Goal: Task Accomplishment & Management: Manage account settings

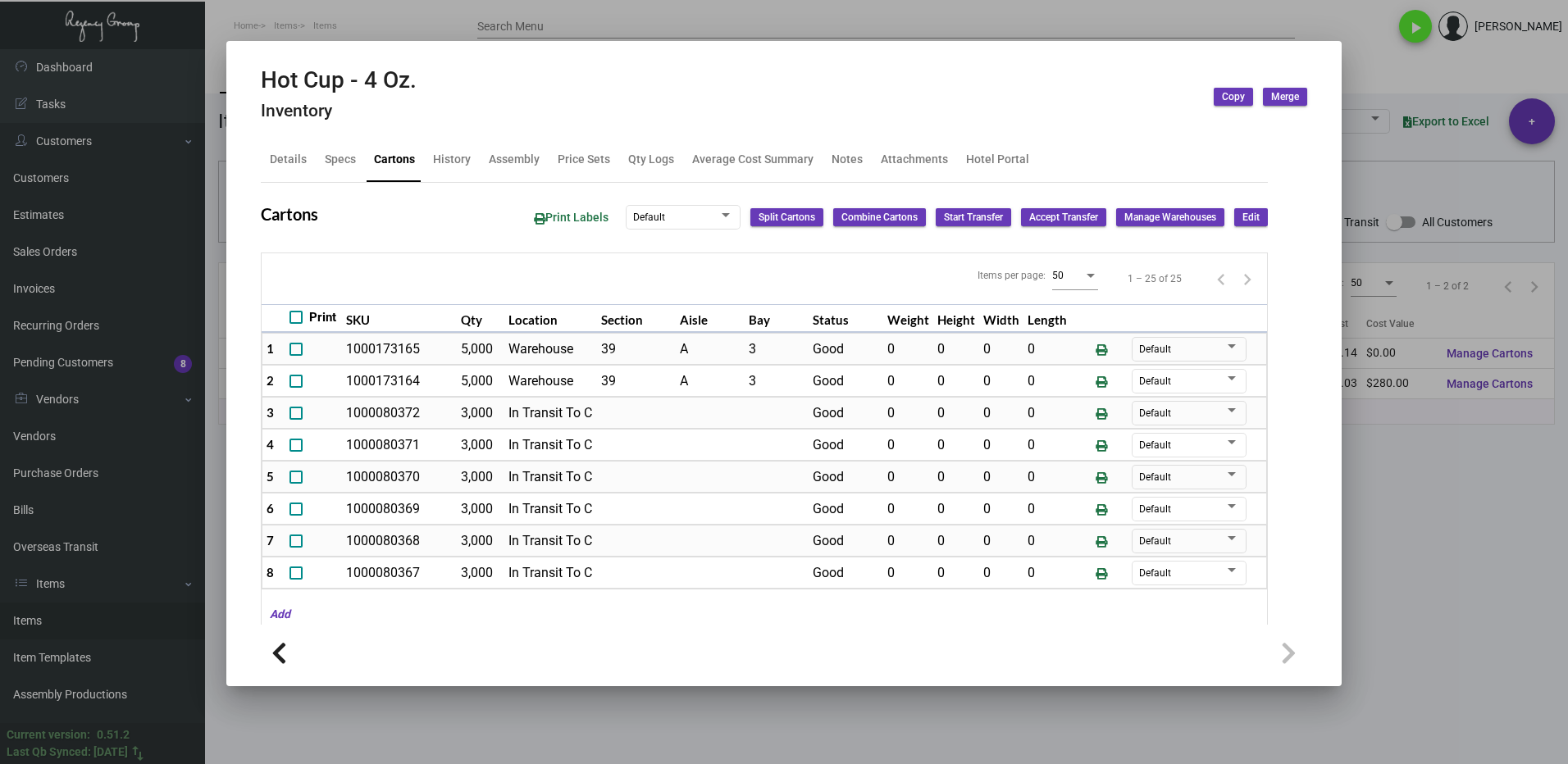
drag, startPoint x: 1397, startPoint y: 503, endPoint x: 813, endPoint y: 322, distance: 611.4
click at [1397, 502] on div at bounding box center [784, 382] width 1568 height 764
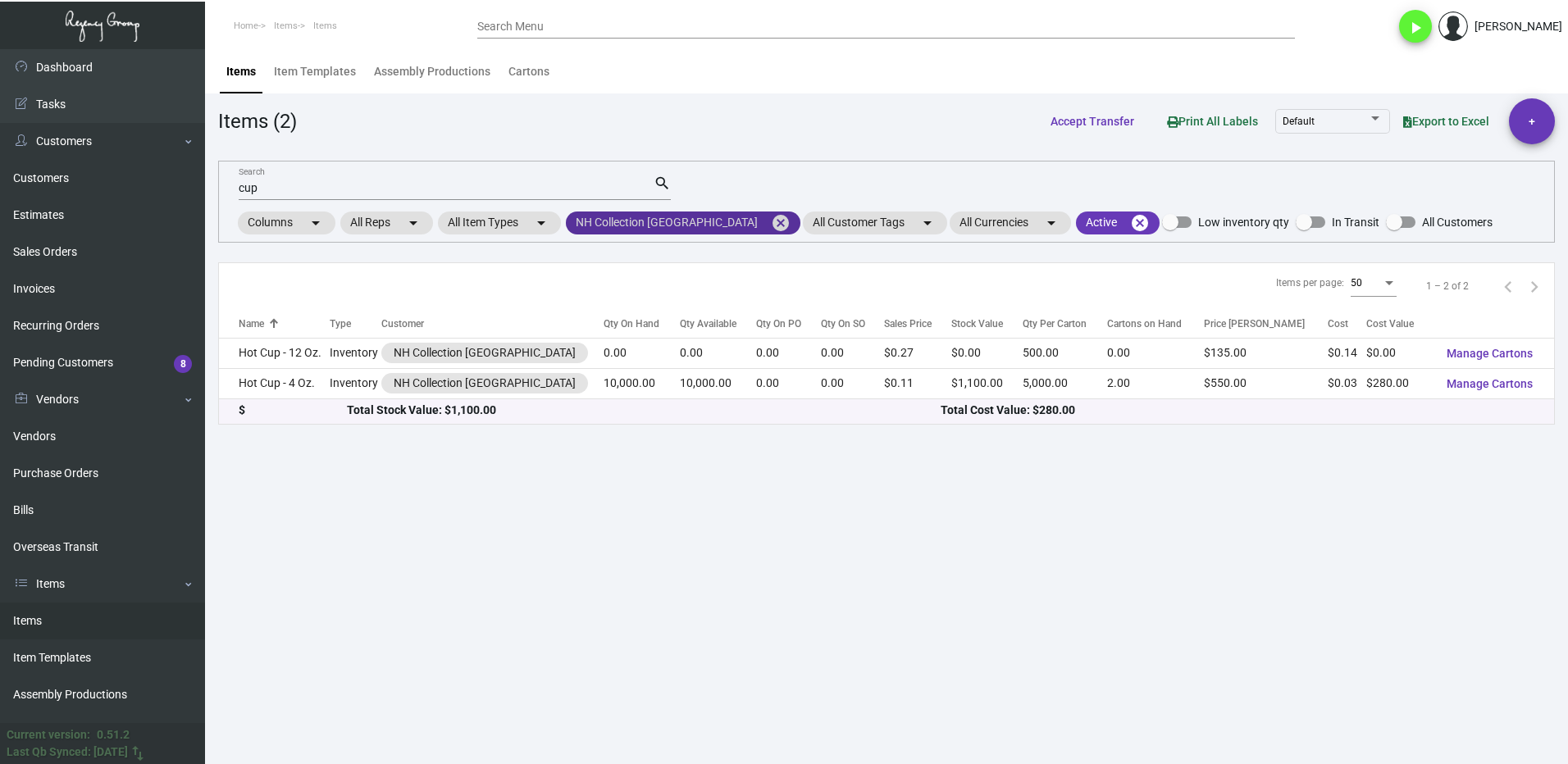
click at [771, 214] on mat-icon "cancel" at bounding box center [781, 223] width 20 height 20
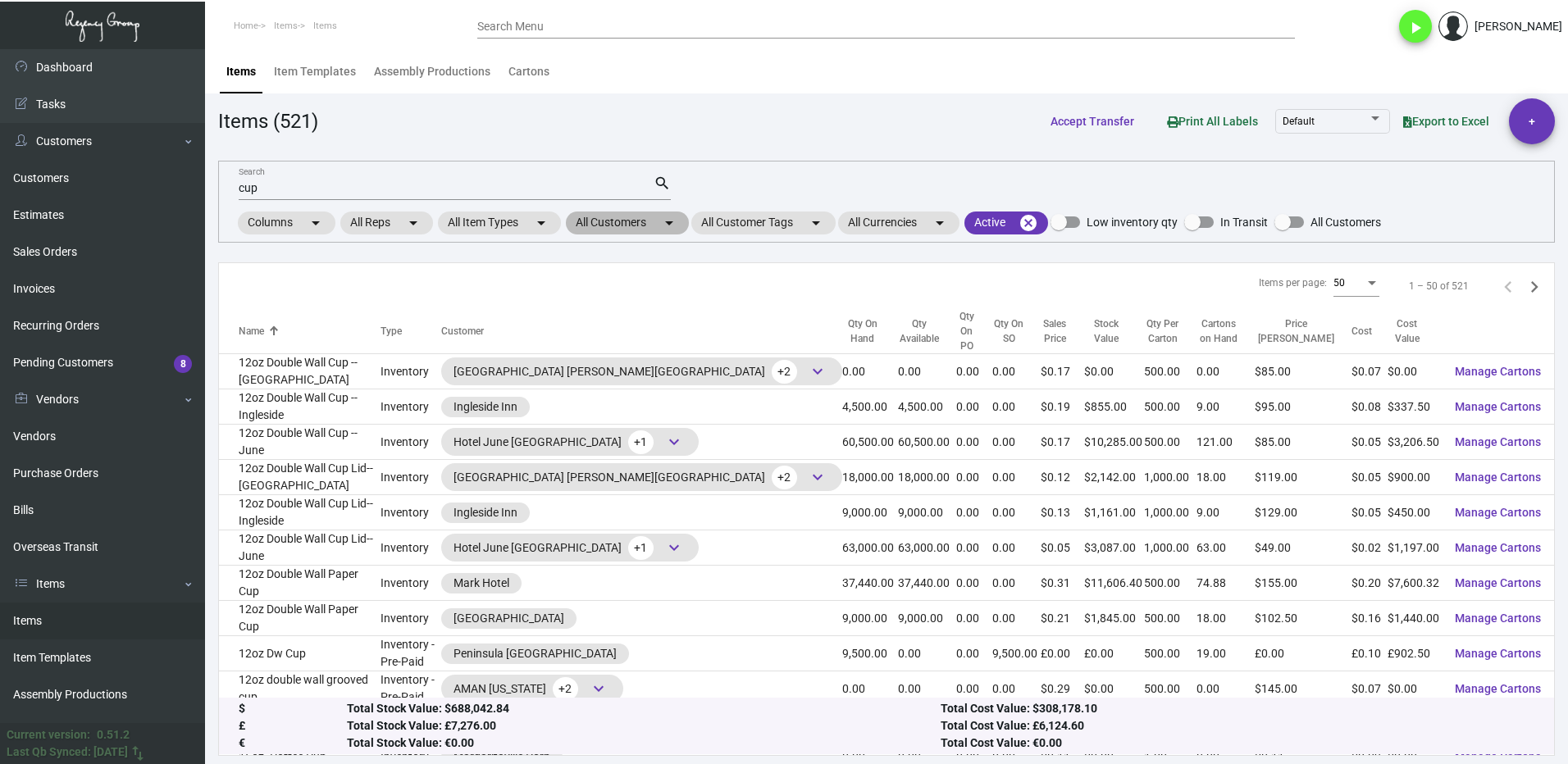
click at [628, 220] on mat-chip "All Customers arrow_drop_down" at bounding box center [628, 223] width 123 height 23
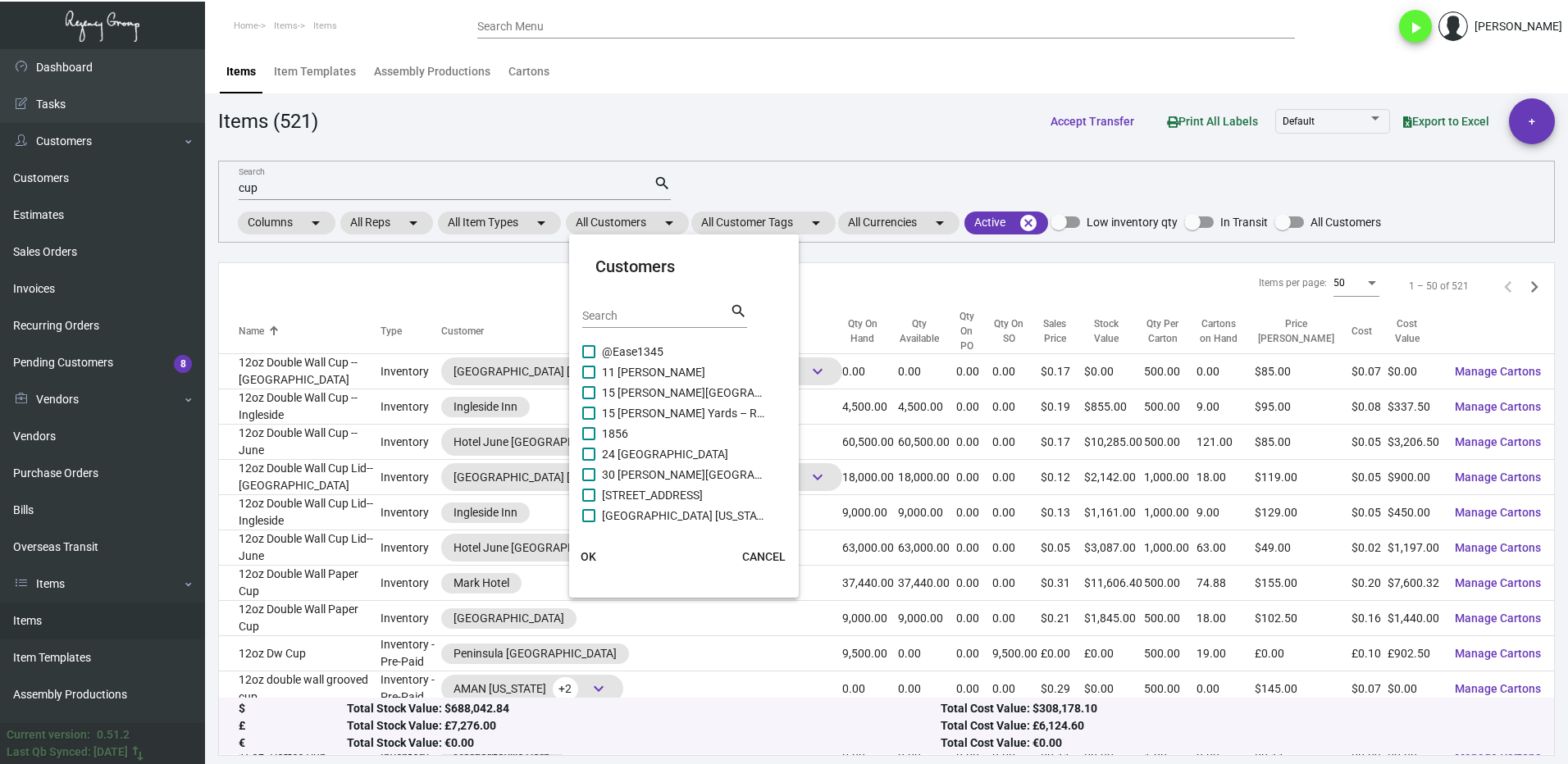
click at [657, 313] on input "Search" at bounding box center [656, 316] width 148 height 13
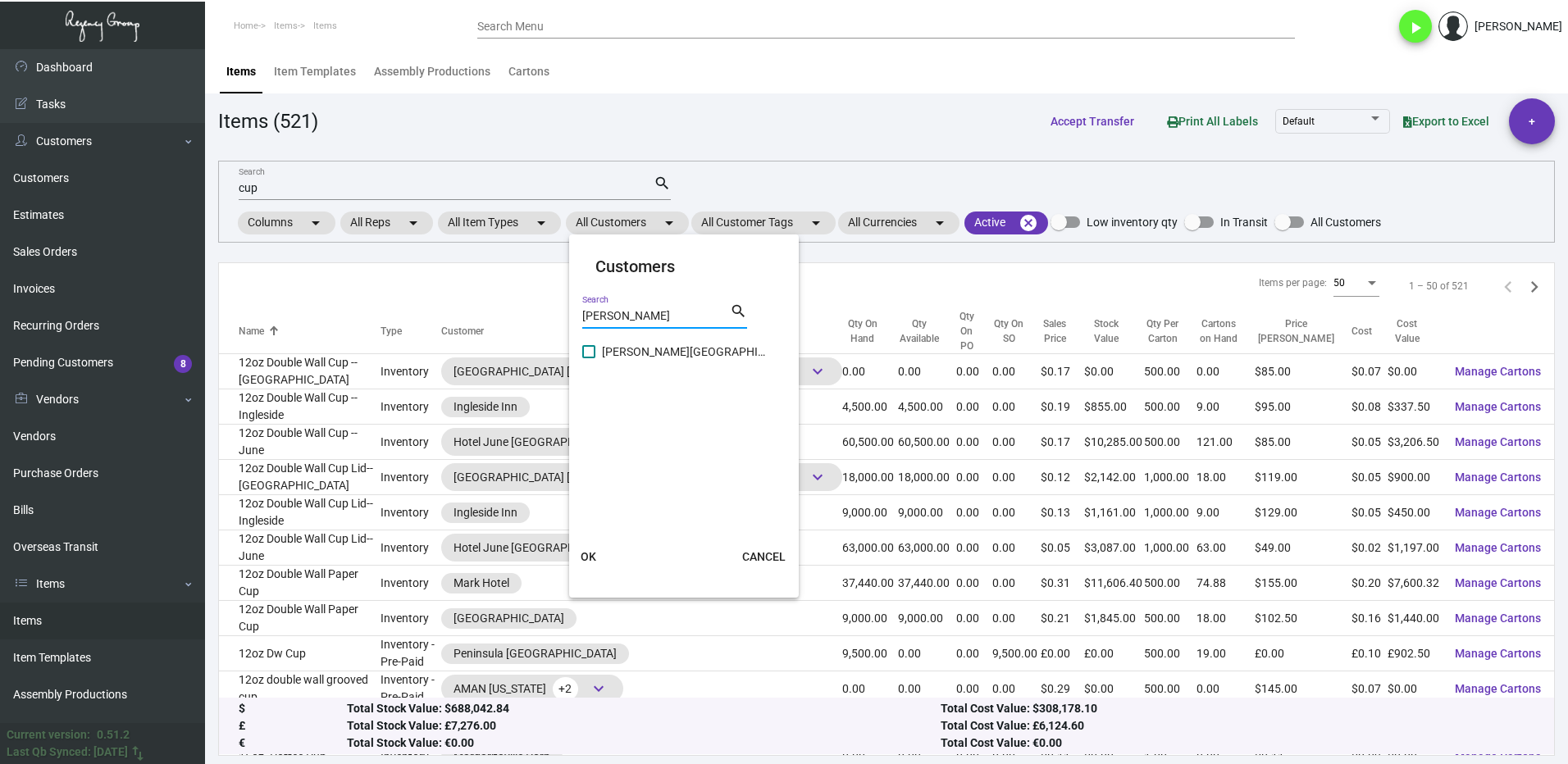
type input "[PERSON_NAME]"
click at [600, 346] on label "[PERSON_NAME][GEOGRAPHIC_DATA]" at bounding box center [674, 351] width 184 height 20
click at [588, 359] on input "[PERSON_NAME][GEOGRAPHIC_DATA]" at bounding box center [588, 359] width 1 height 1
checkbox input "true"
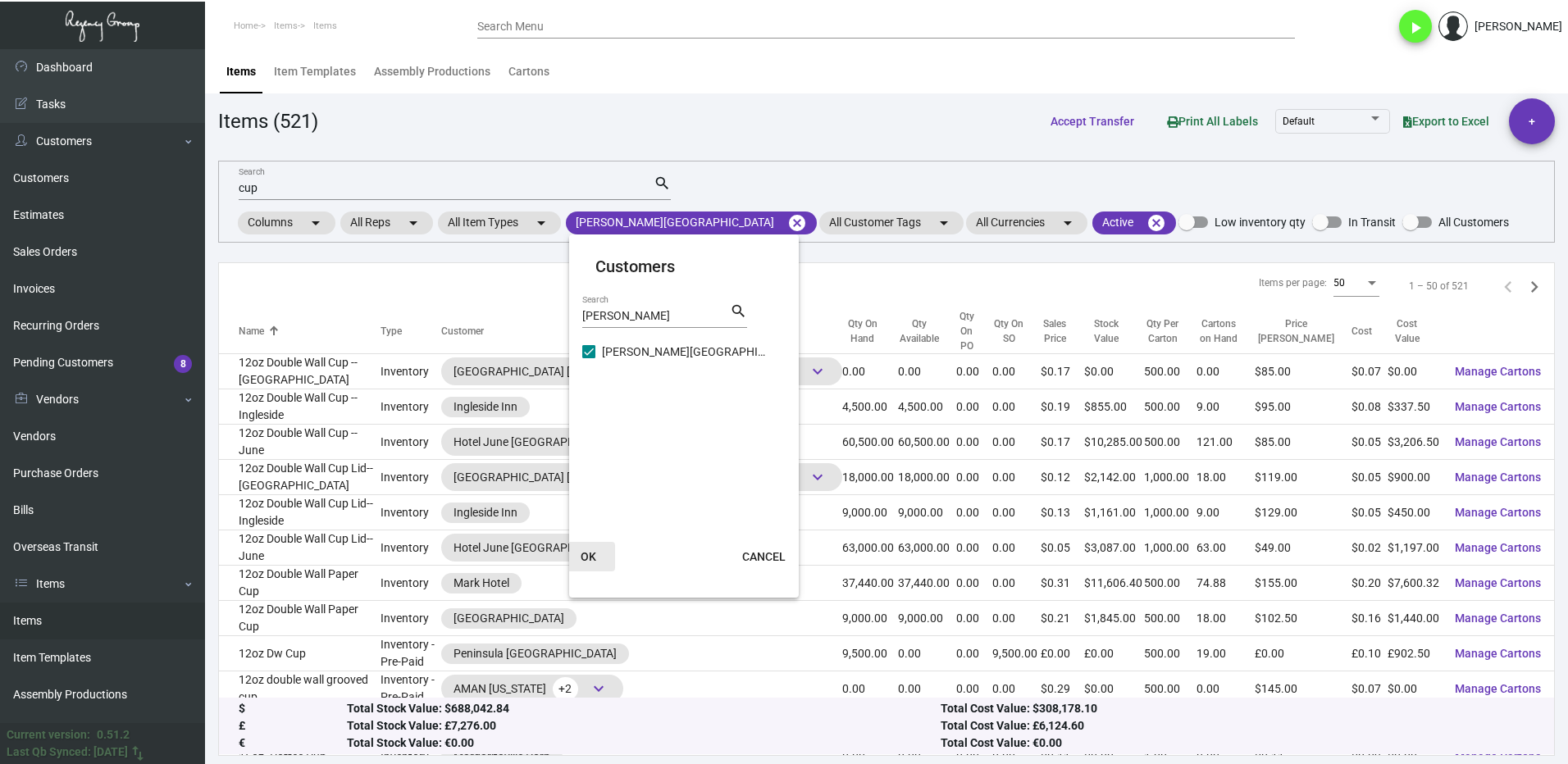
drag, startPoint x: 594, startPoint y: 545, endPoint x: 630, endPoint y: 495, distance: 61.6
click at [593, 546] on button "OK" at bounding box center [588, 557] width 52 height 30
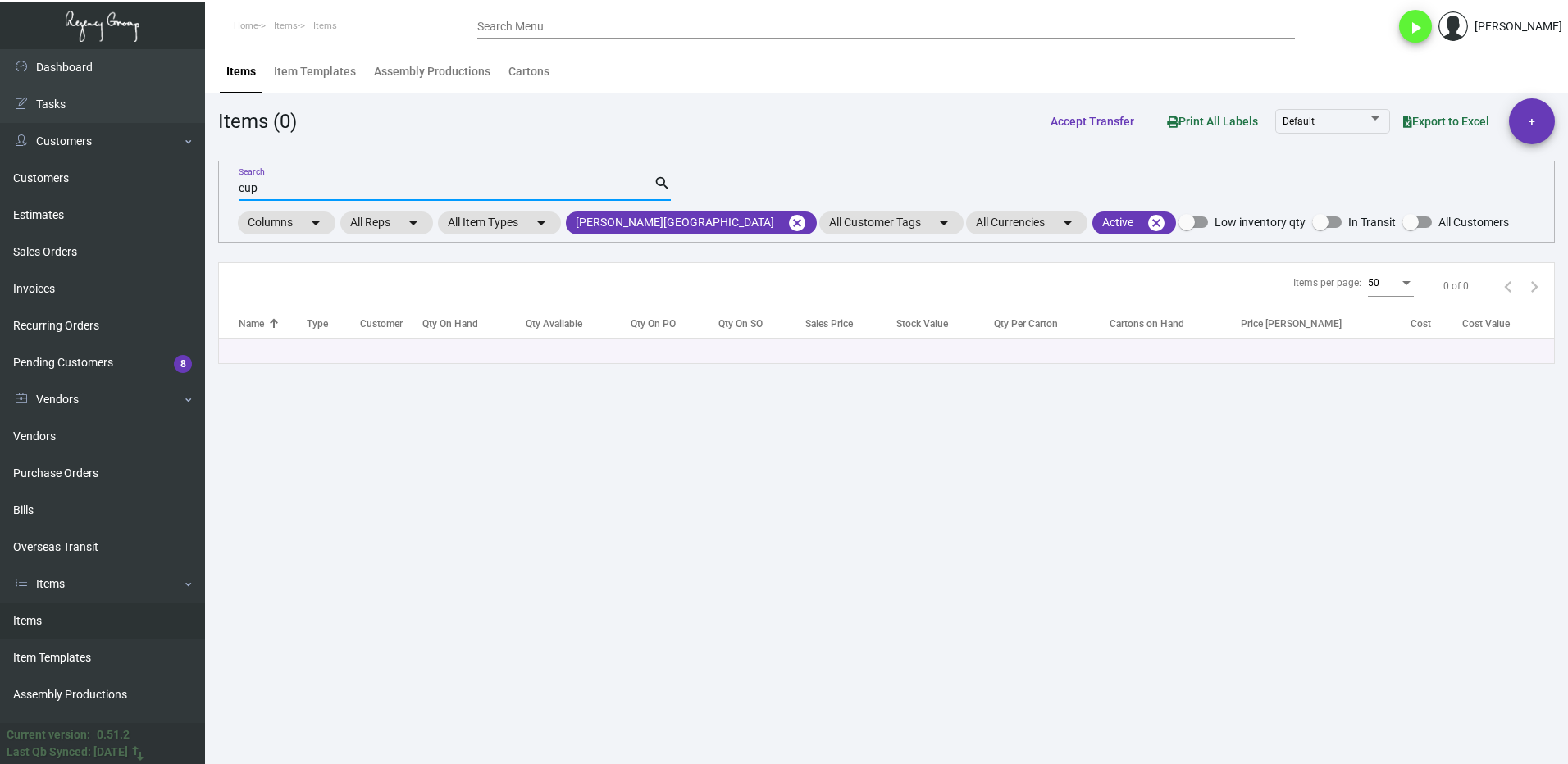
click at [284, 182] on input "cup" at bounding box center [446, 188] width 415 height 13
type input "c"
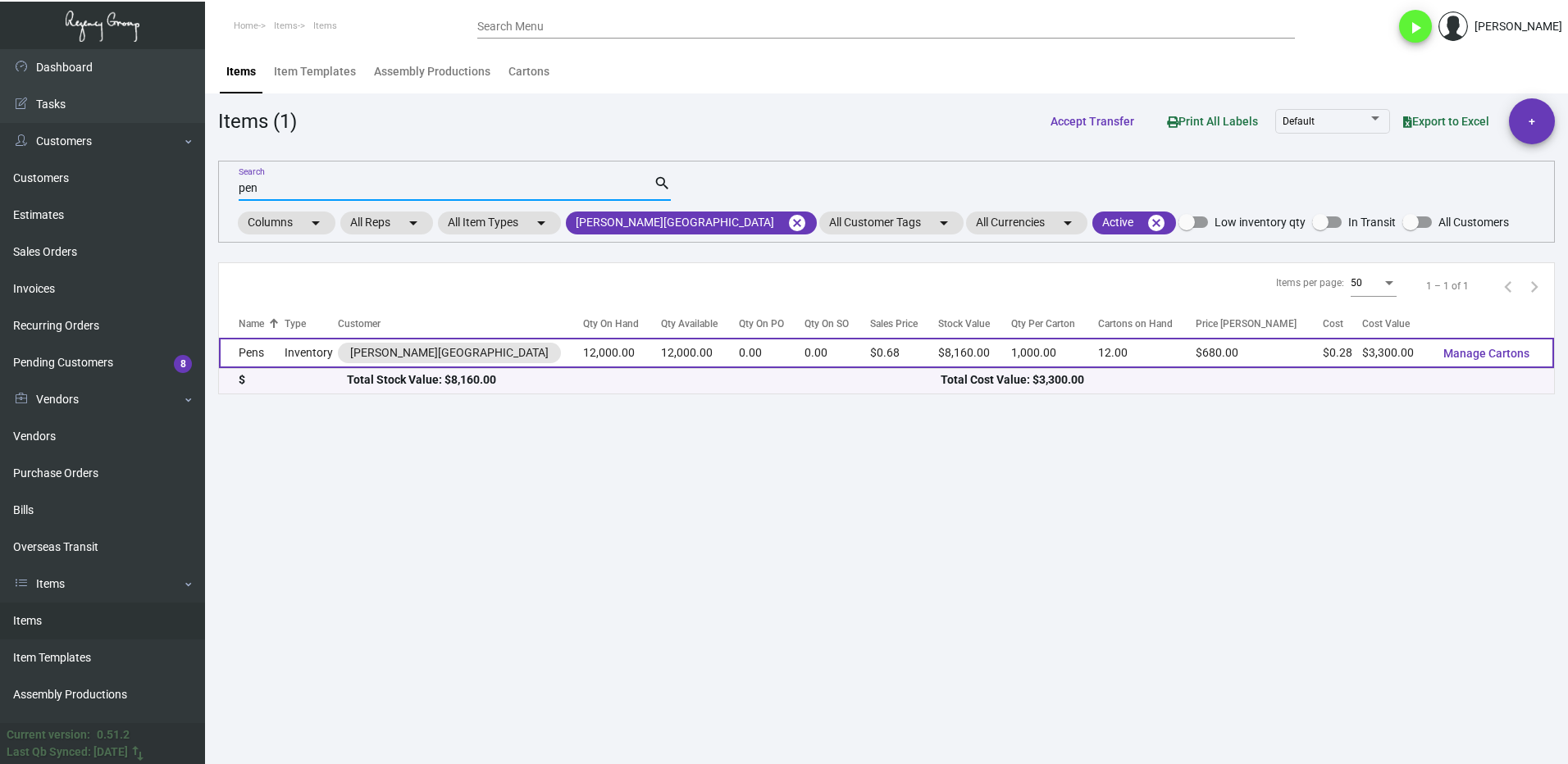
type input "pen"
click at [278, 352] on td "Pens" at bounding box center [251, 353] width 66 height 31
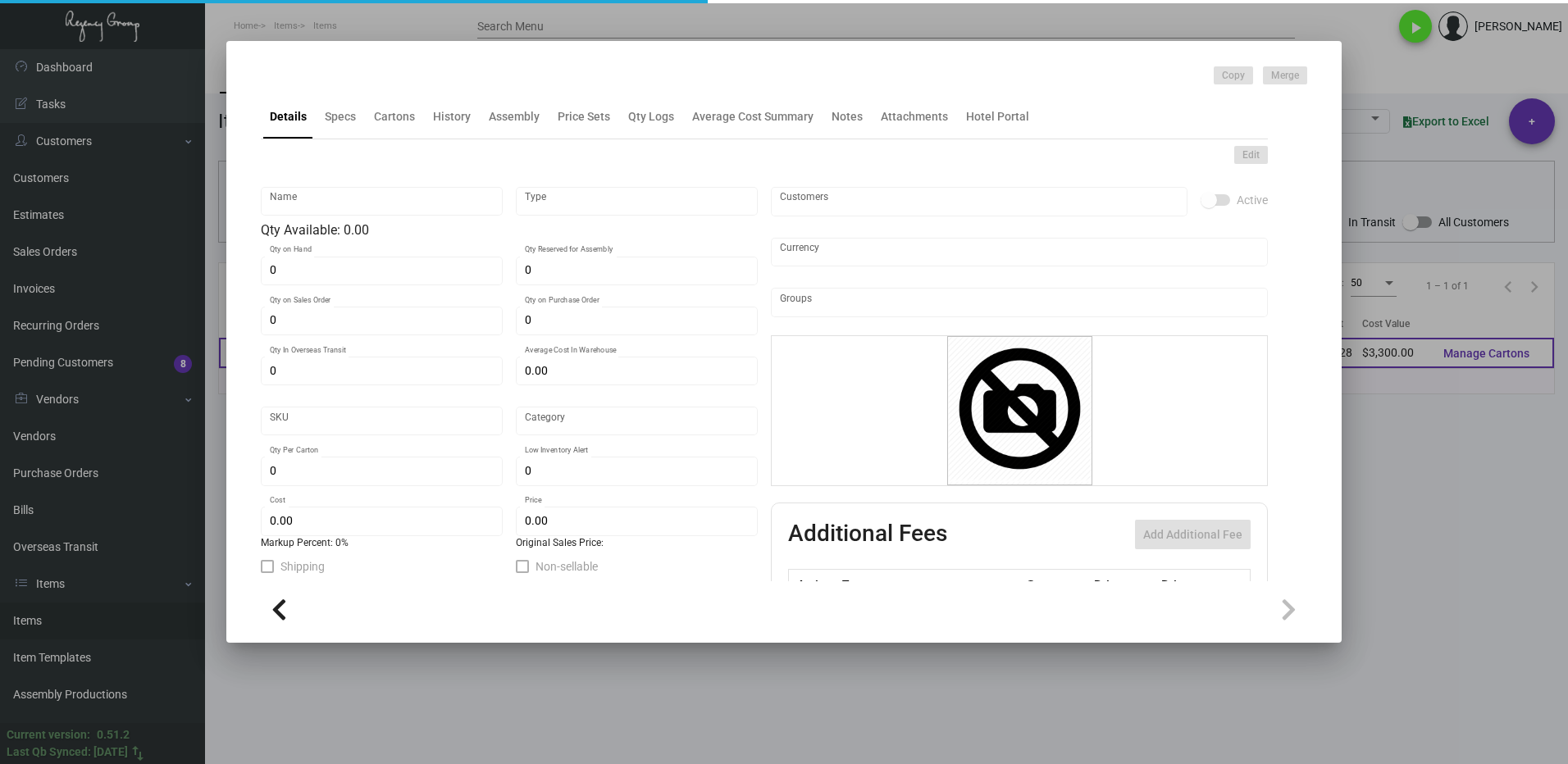
type input "Pens"
type input "Inventory"
type input "12,000"
type input "$ 0.28"
type input "LOWH-PEN"
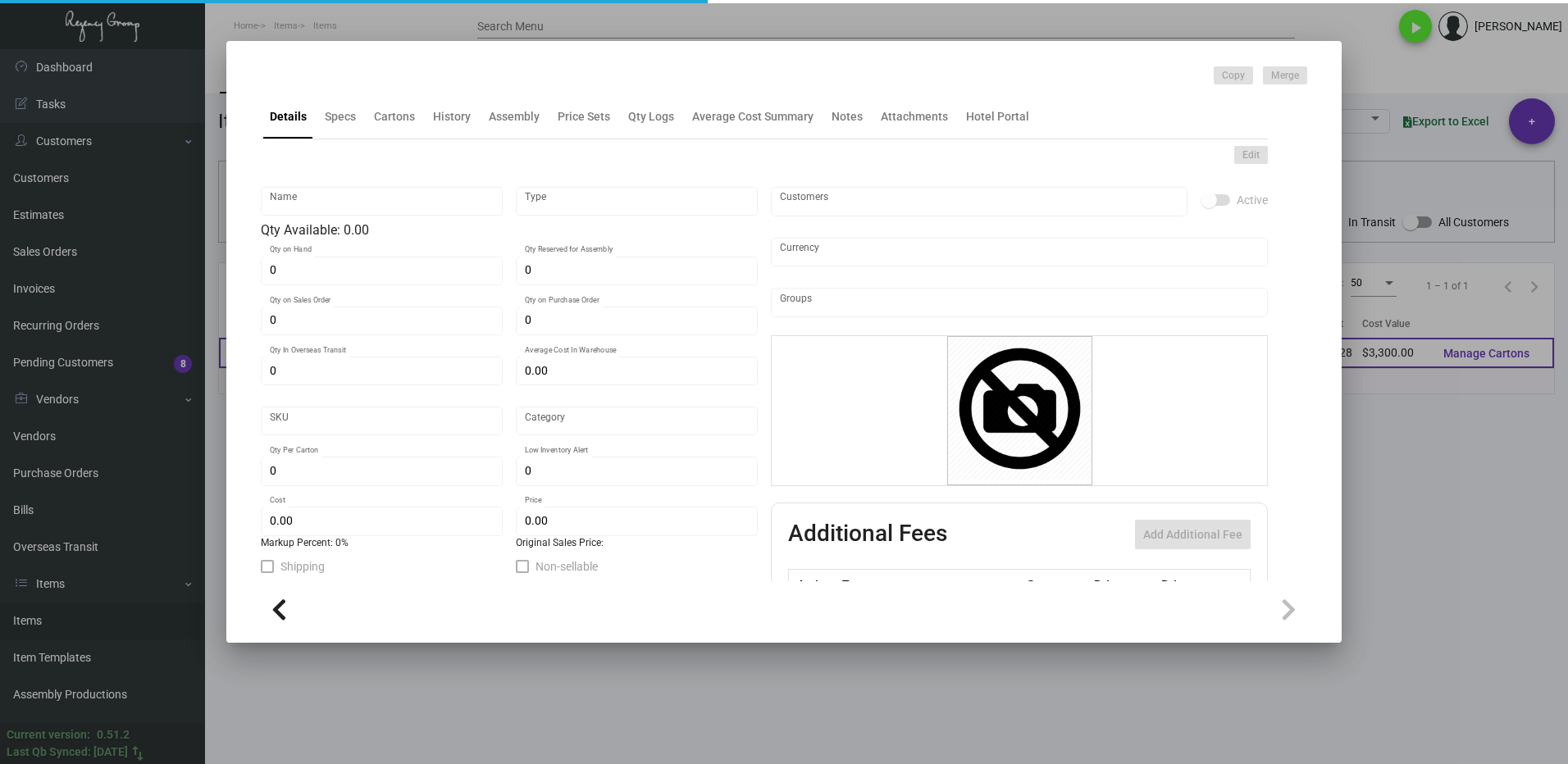
type input "Overseas"
type input "1,000"
type input "$ 0.275"
type input "$ 0.68"
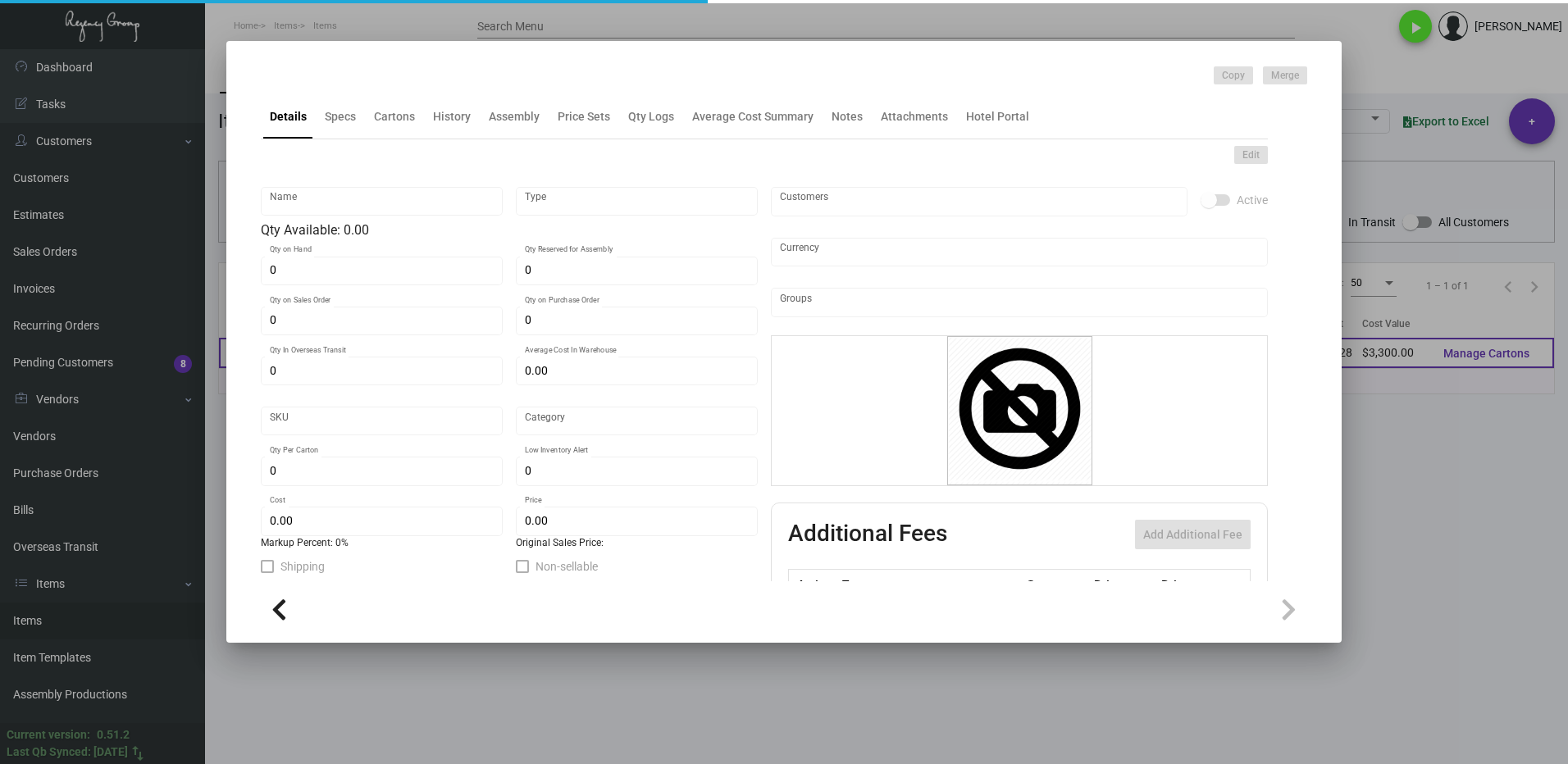
checkbox input "true"
type input "United States Dollar $"
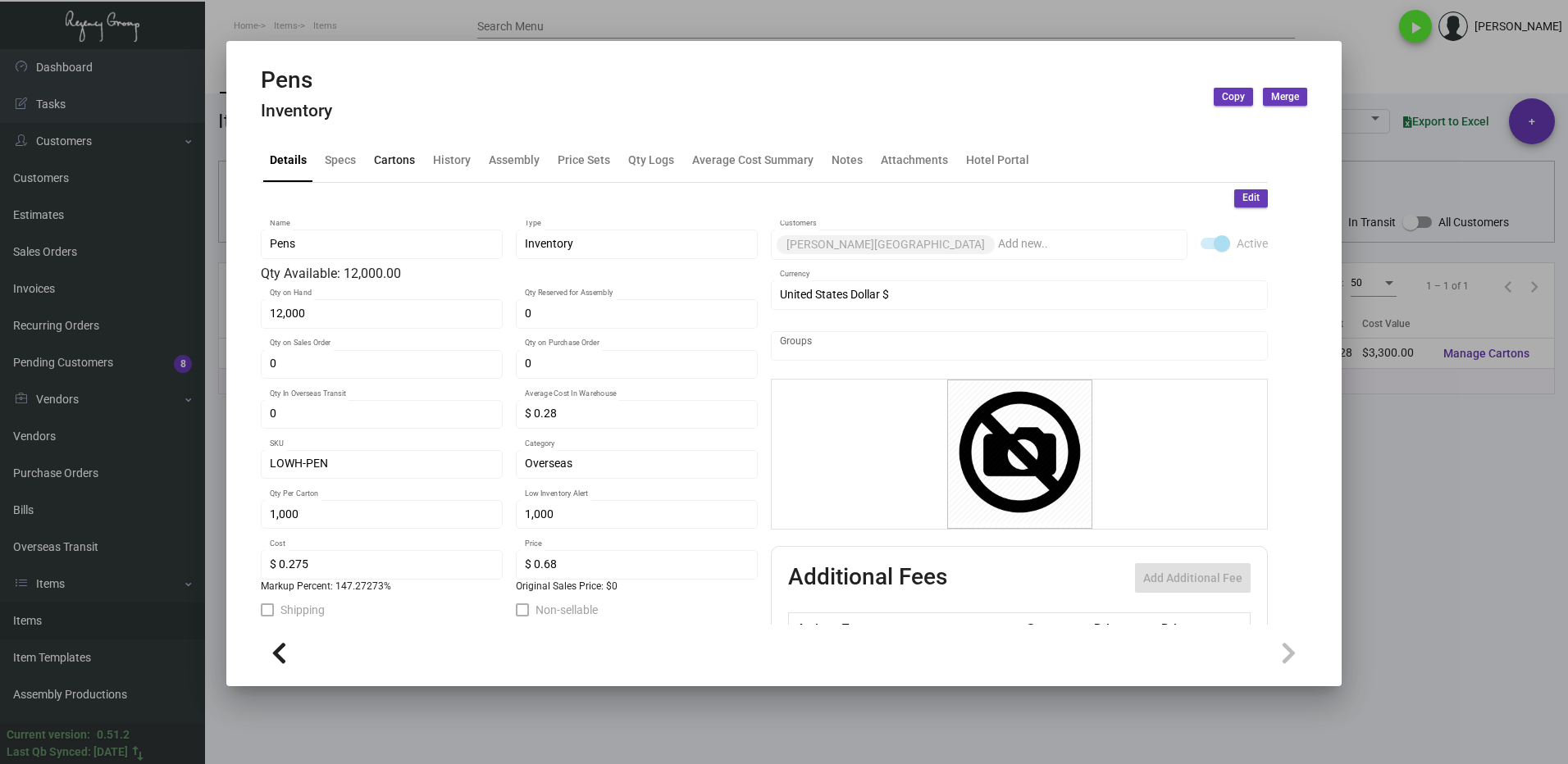
click at [398, 151] on div "Cartons" at bounding box center [395, 160] width 41 height 17
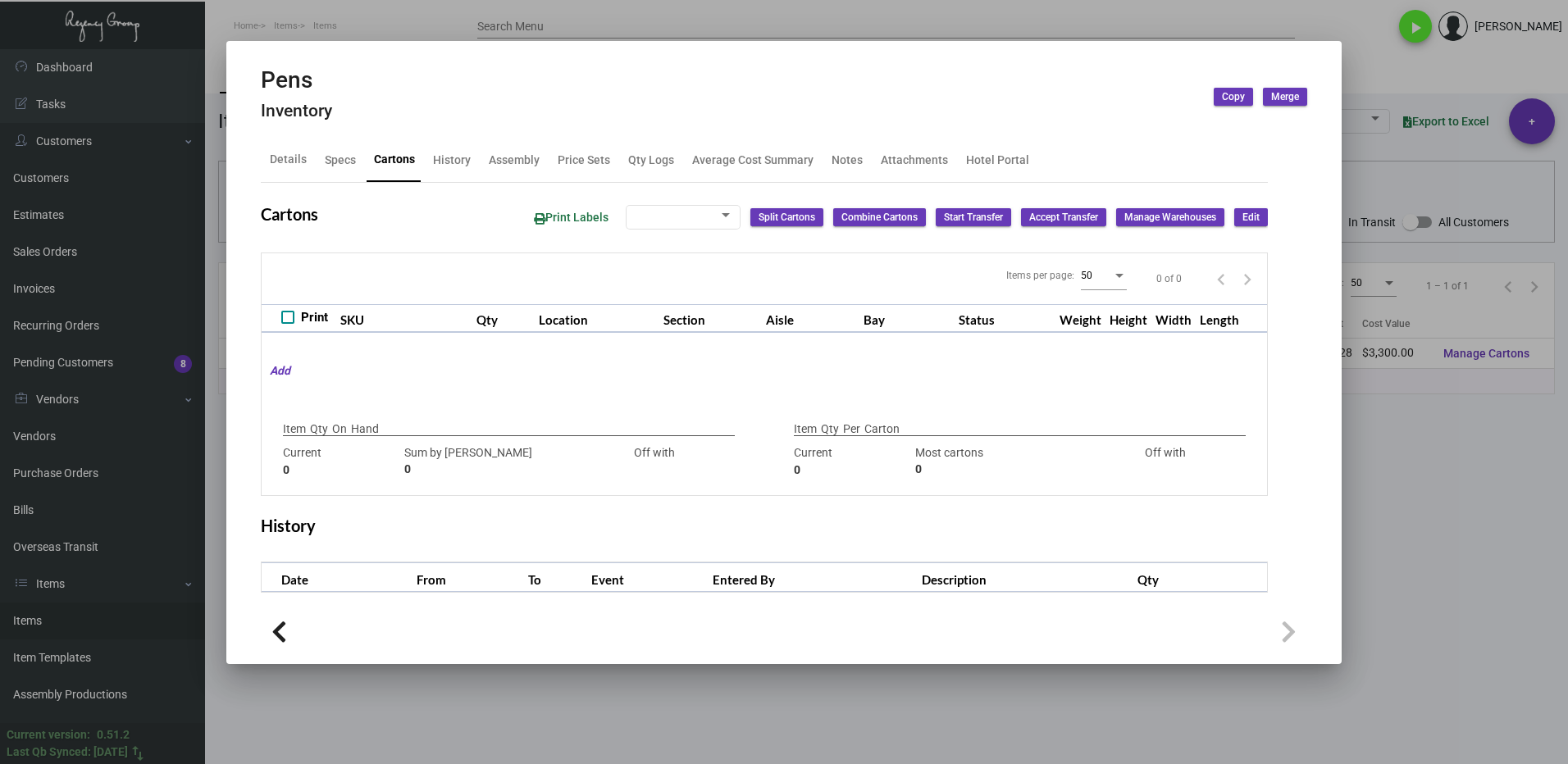
type input "12,000"
type input "12000"
type input "0"
type input "1,000"
type input "1000"
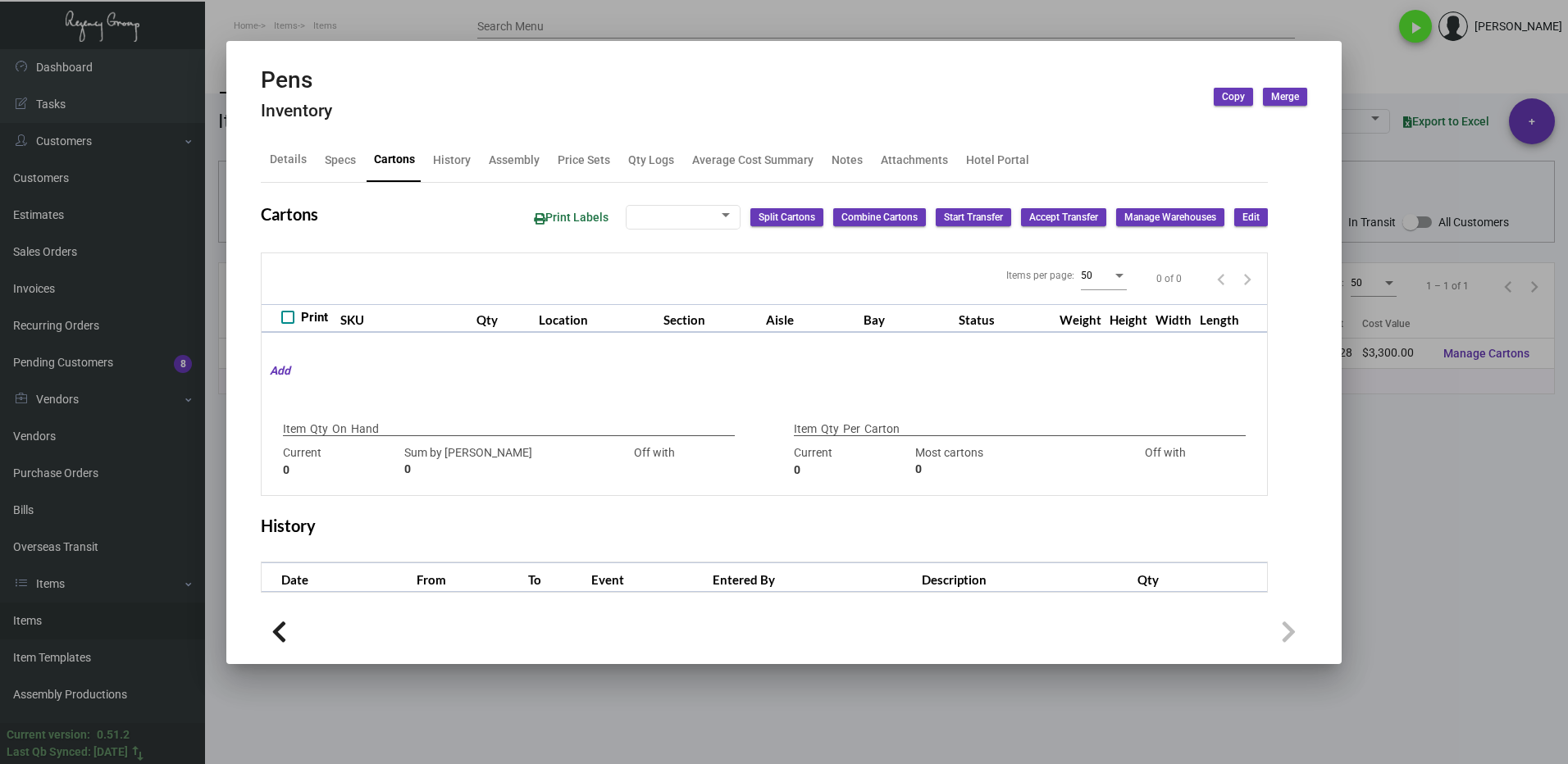
type input "0"
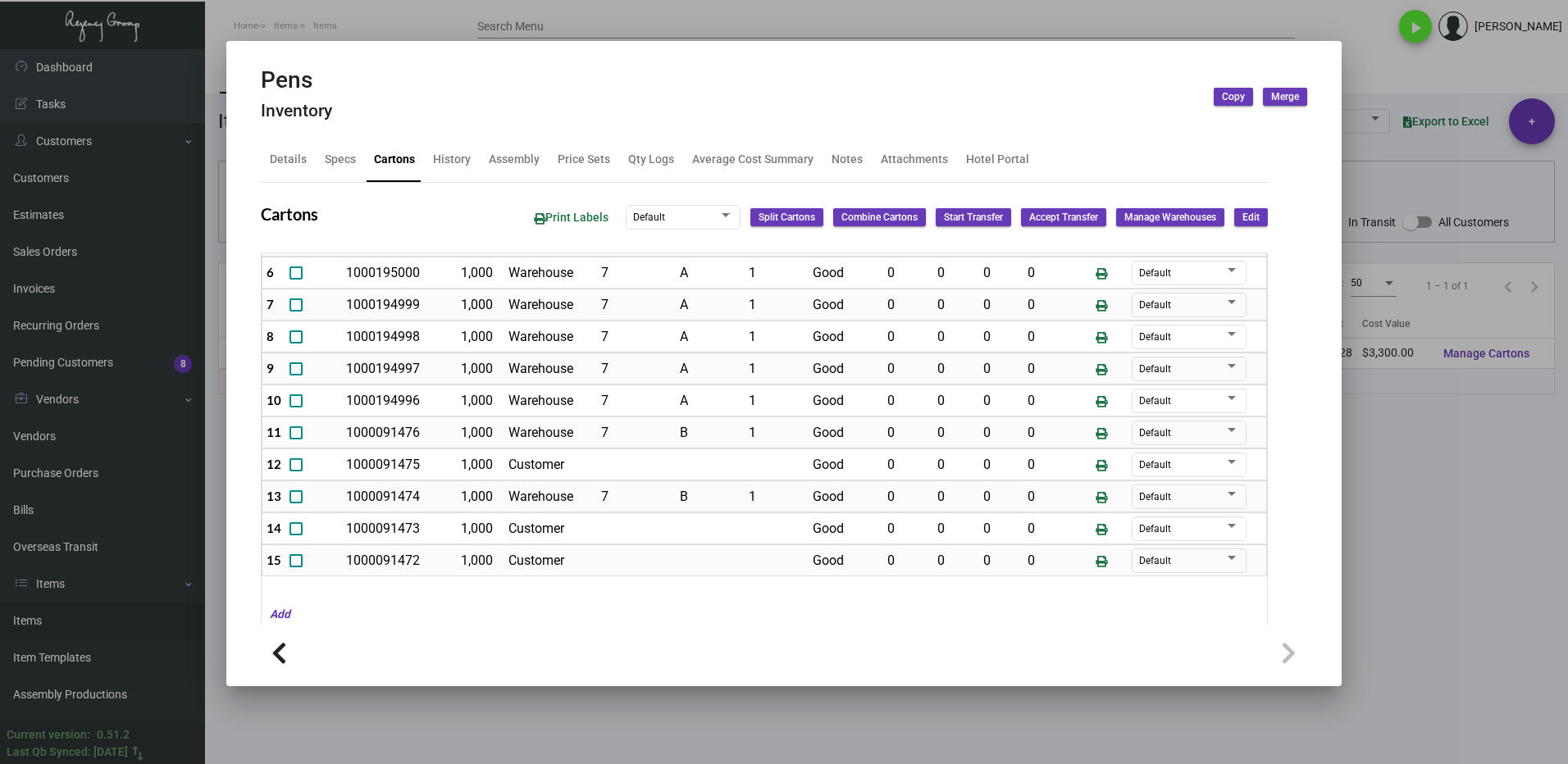
click at [1420, 514] on div at bounding box center [784, 382] width 1568 height 764
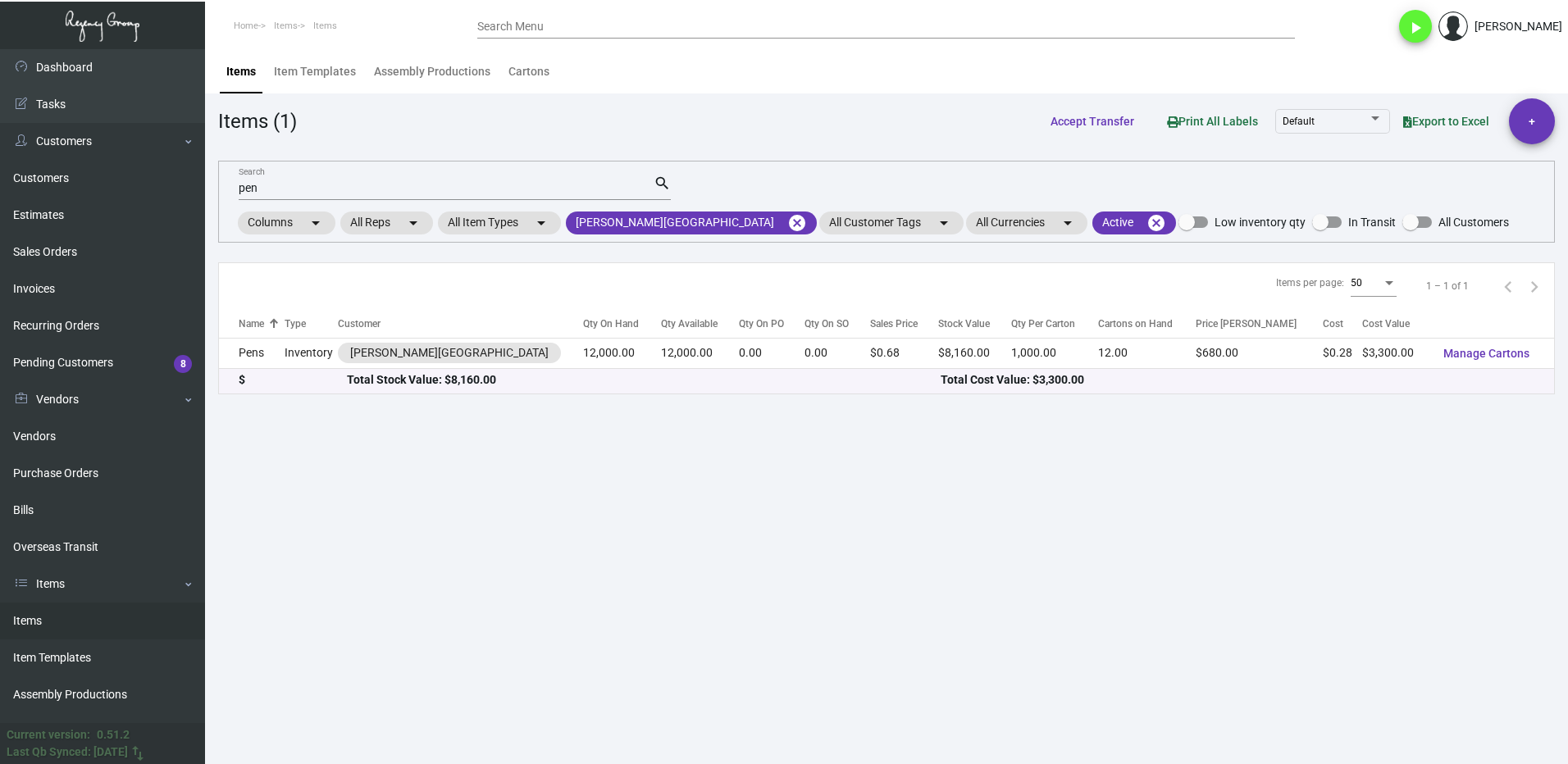
click at [299, 192] on input "pen" at bounding box center [446, 188] width 415 height 13
type input "p"
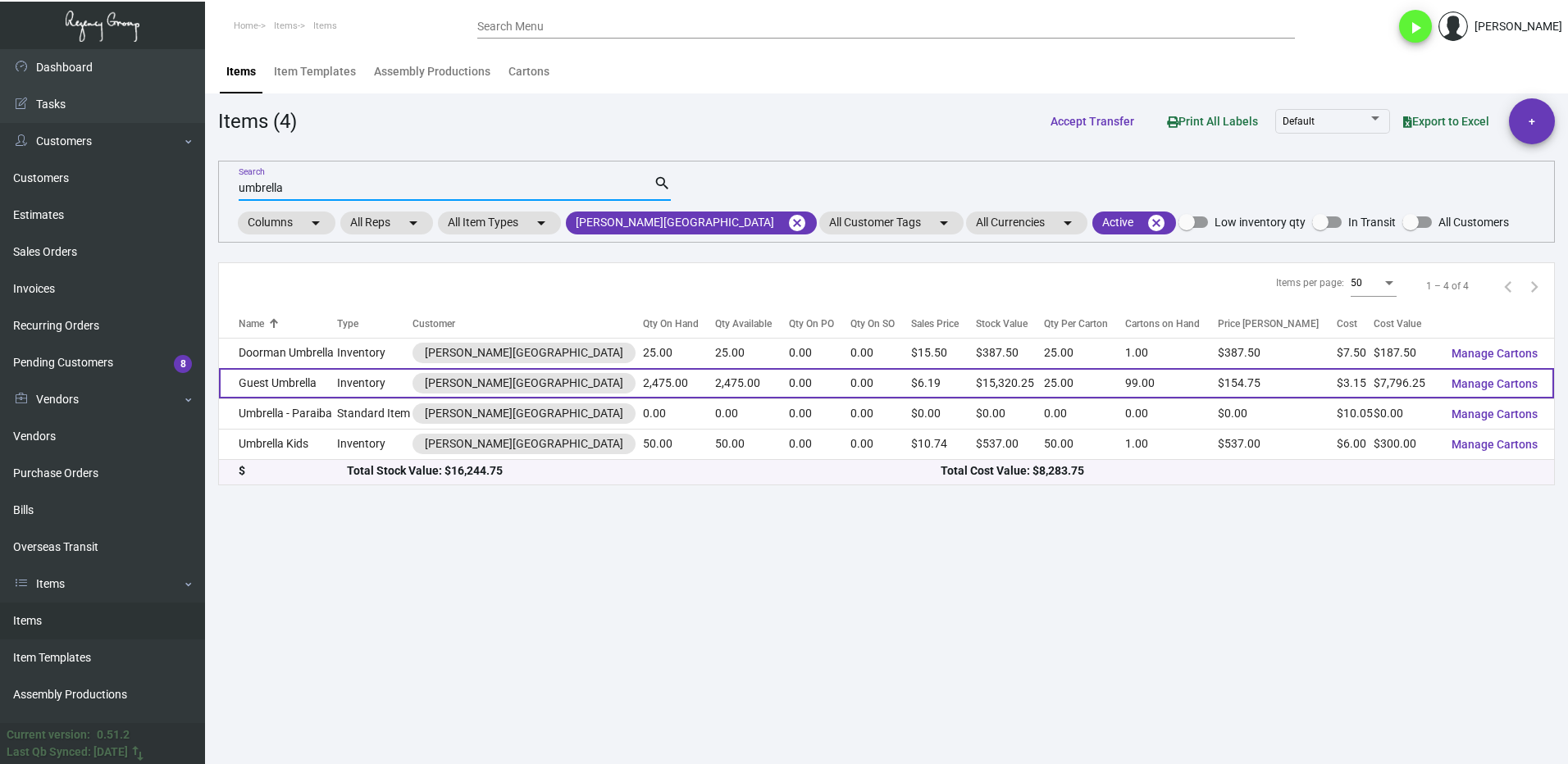
type input "umbrella"
click at [298, 387] on td "Guest Umbrella" at bounding box center [278, 383] width 118 height 31
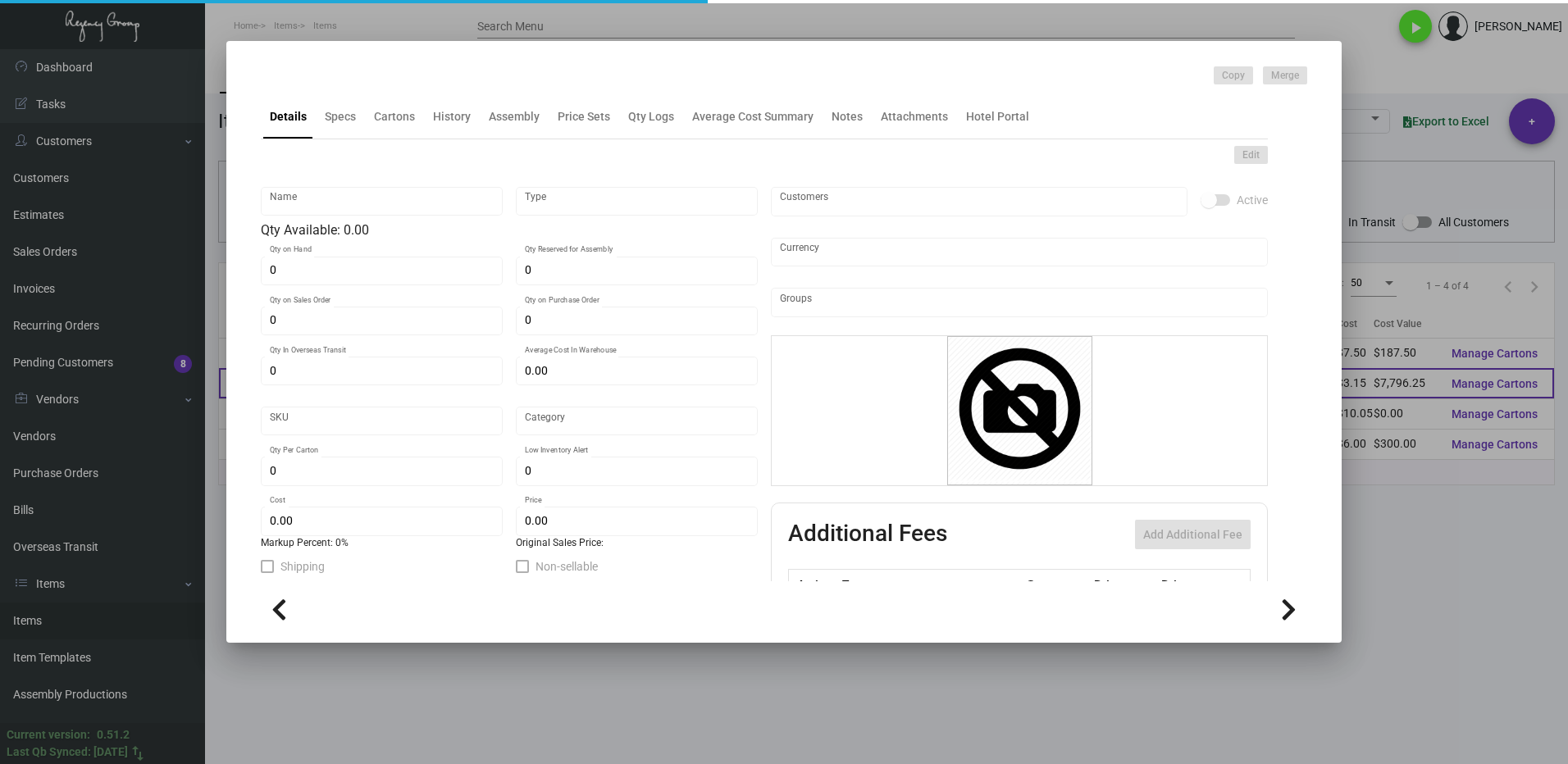
type input "Guest Umbrella"
type input "Inventory"
type input "2,475"
type input "$ 3.15"
type input "LOWH-GUMB"
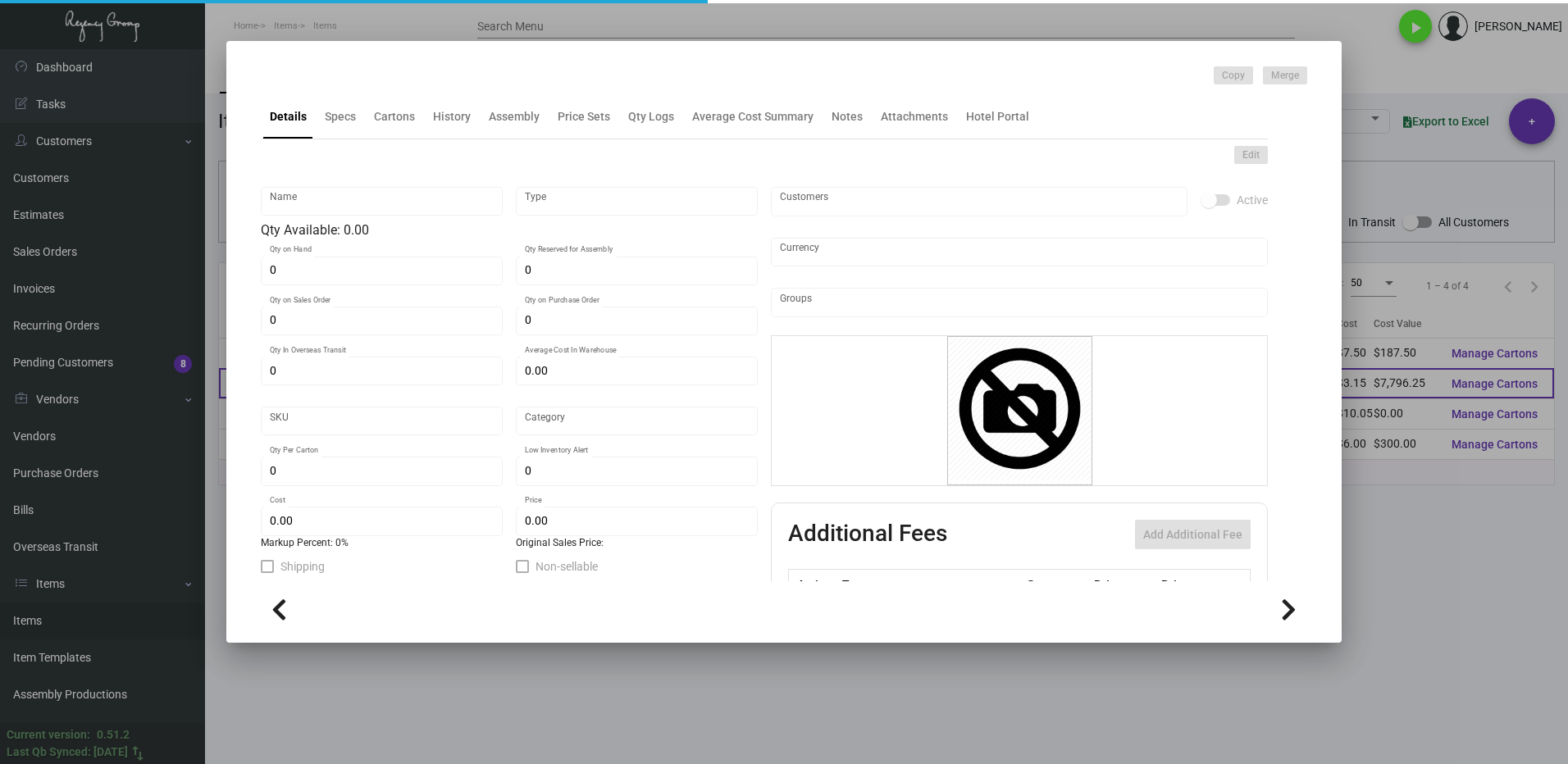
type input "Overseas"
type input "25"
type input "600"
type input "$ 3.15"
type input "$ 6.19"
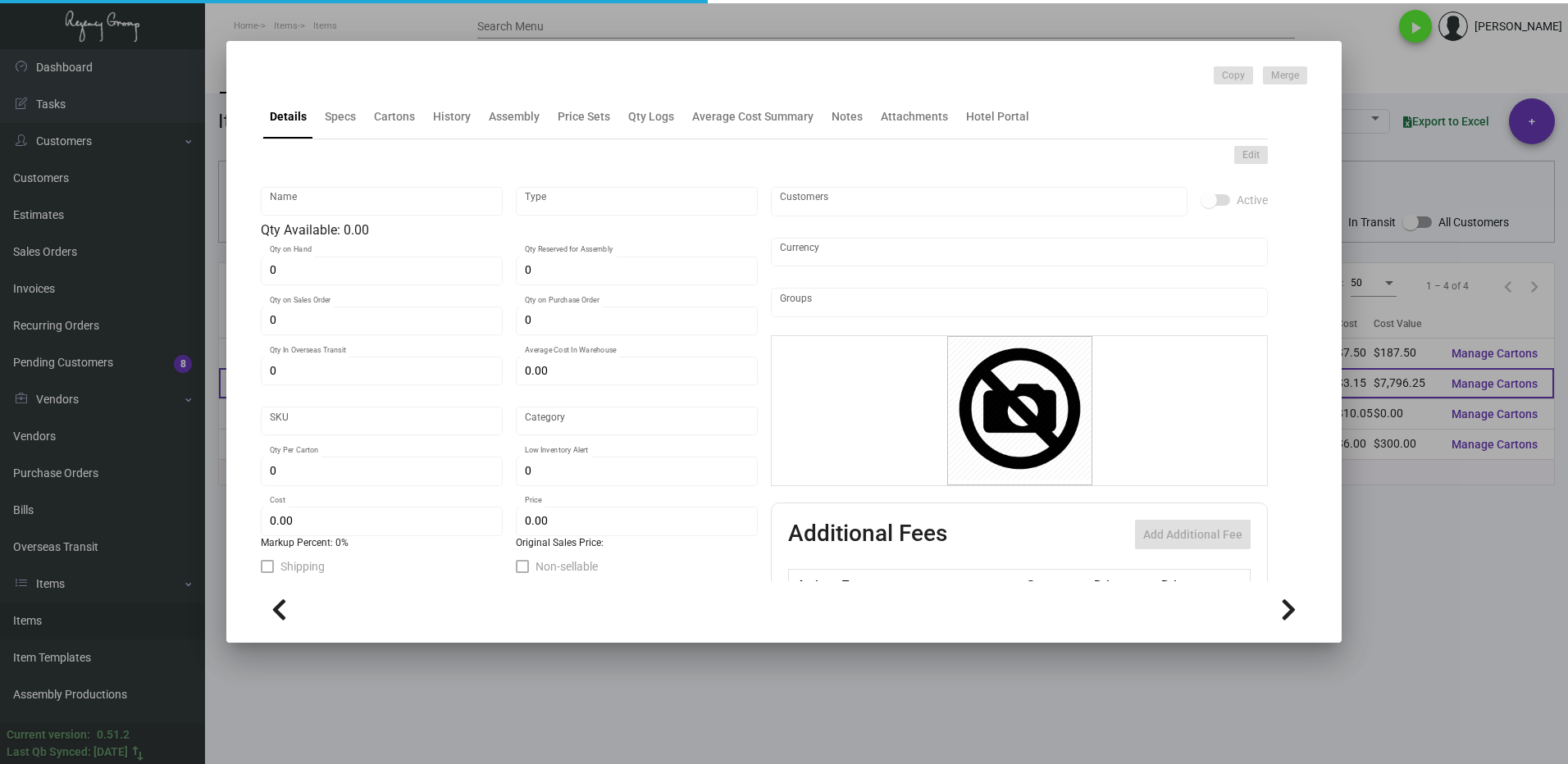
checkbox input "true"
type input "United States Dollar $"
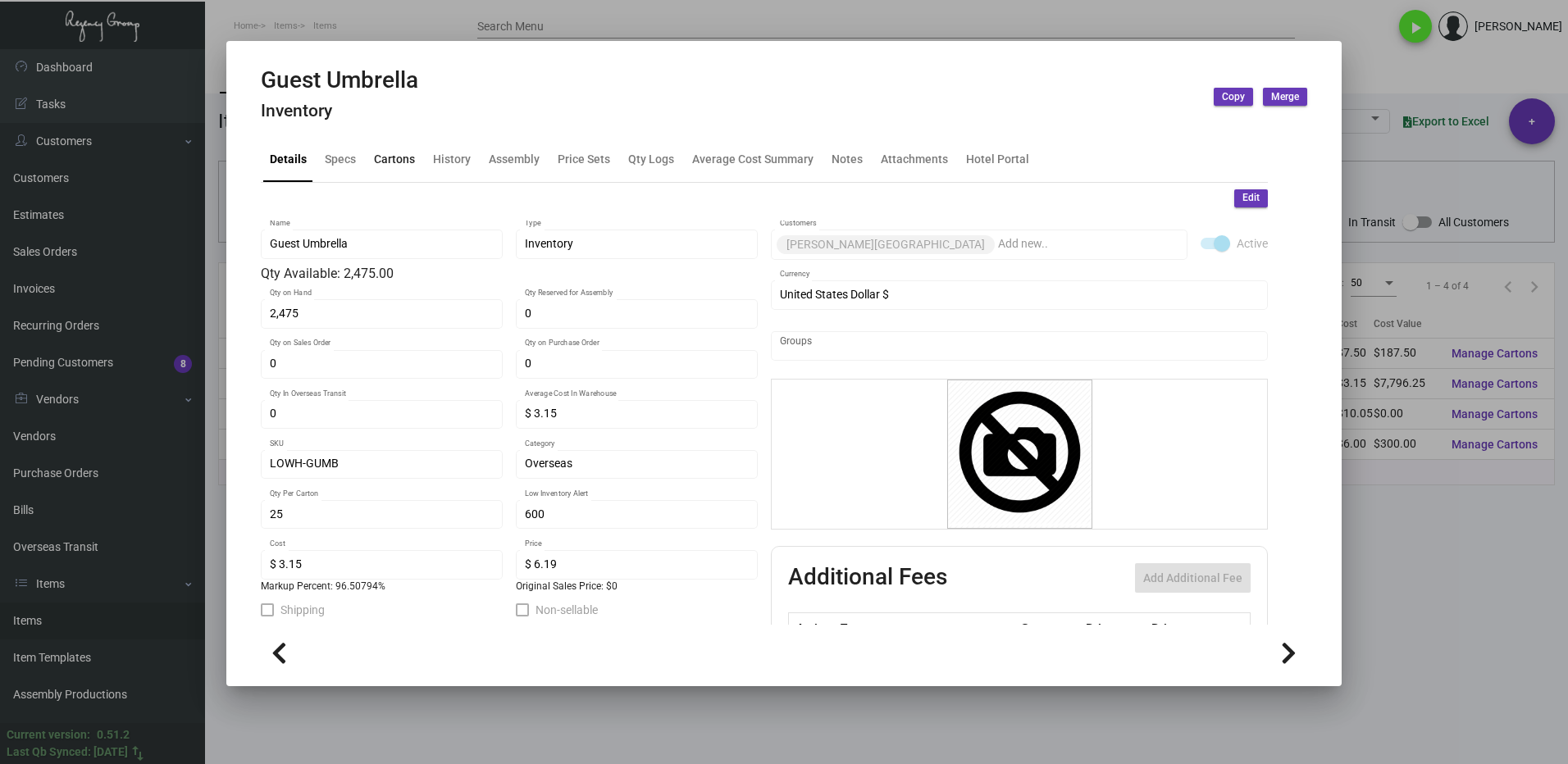
click at [387, 163] on div "Cartons" at bounding box center [395, 160] width 41 height 17
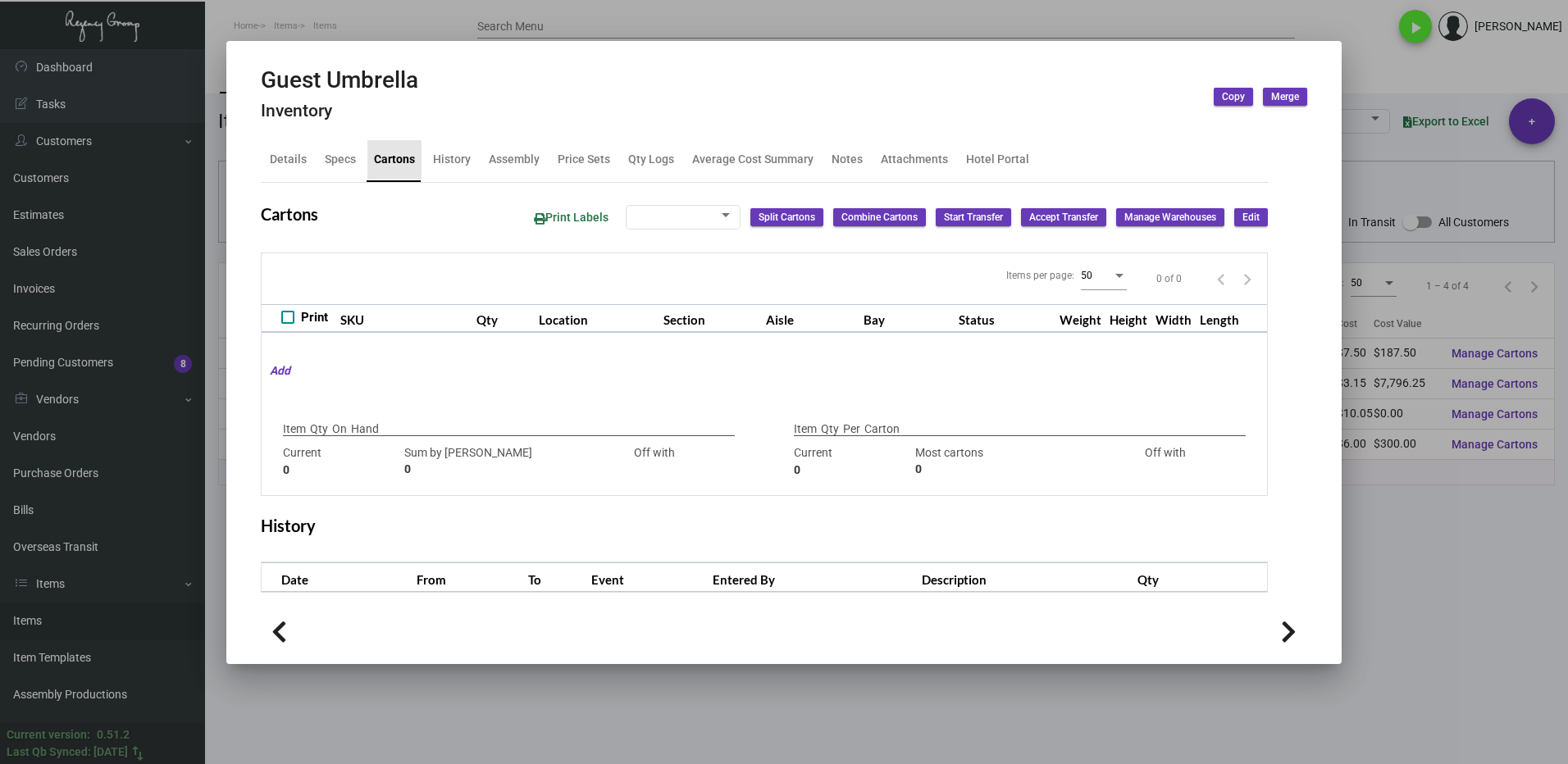
type input "2,475"
type input "1175"
type input "+1300"
type input "25"
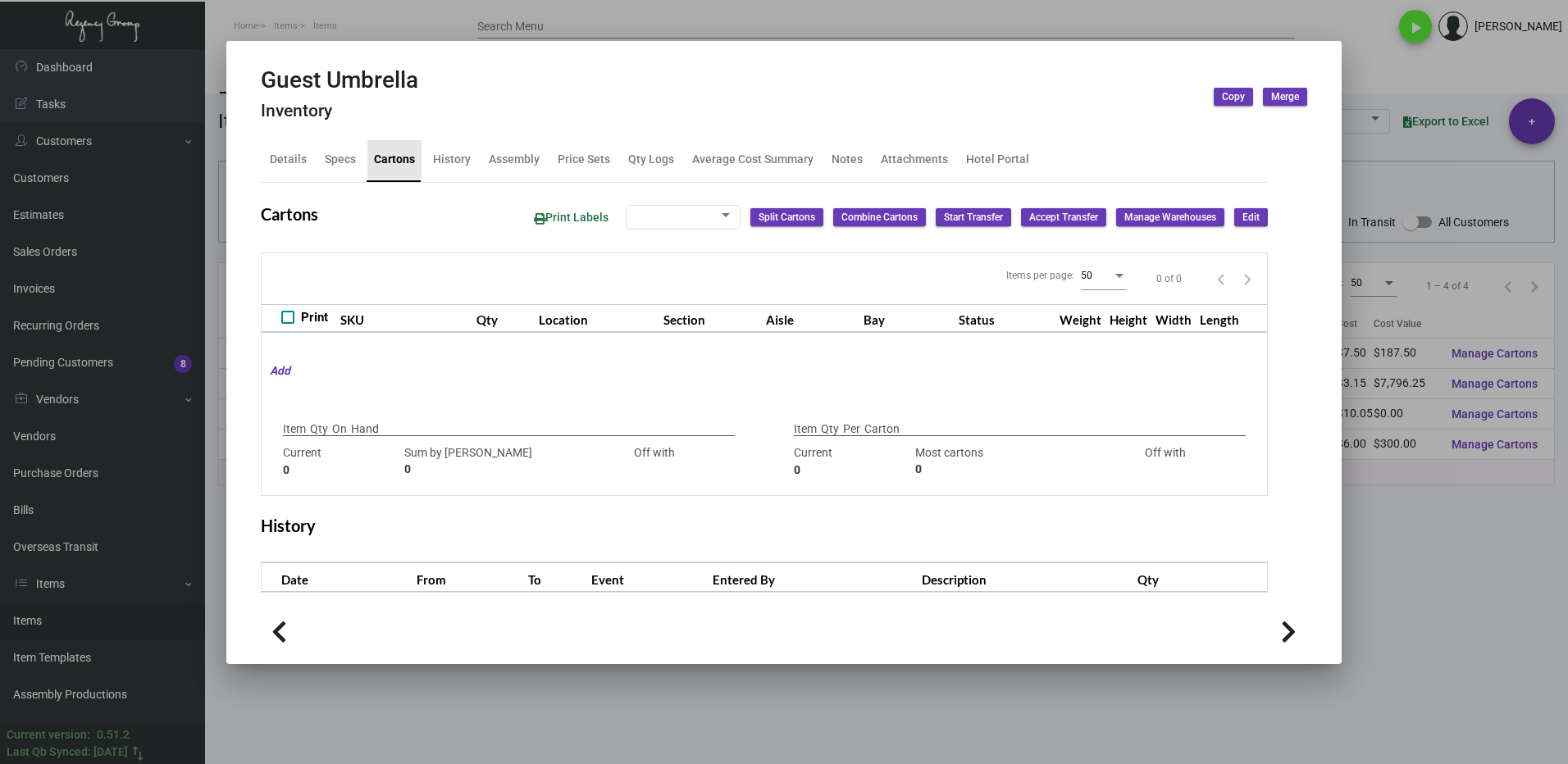
type input "0"
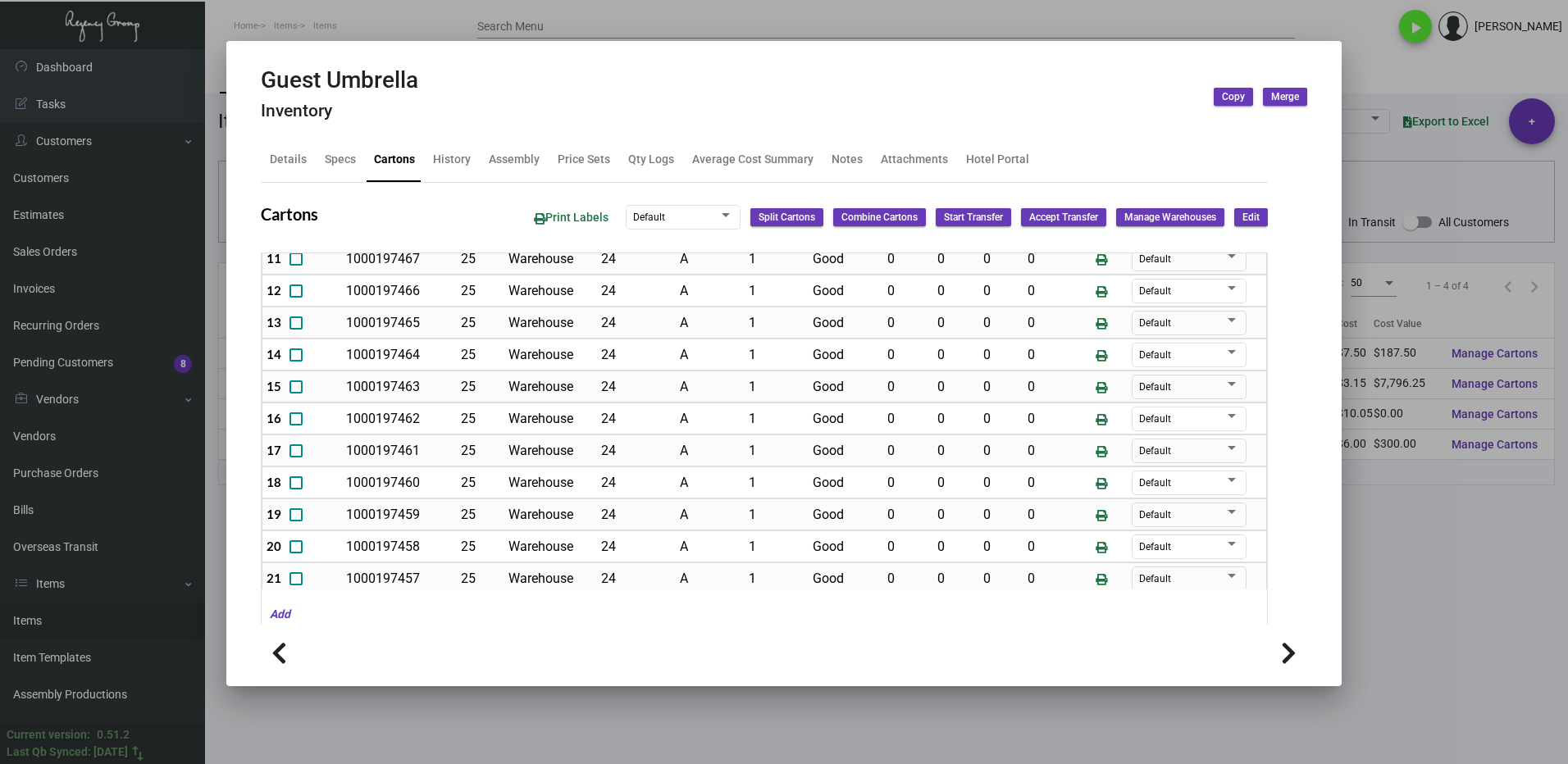
scroll to position [901, 0]
